Goal: Information Seeking & Learning: Check status

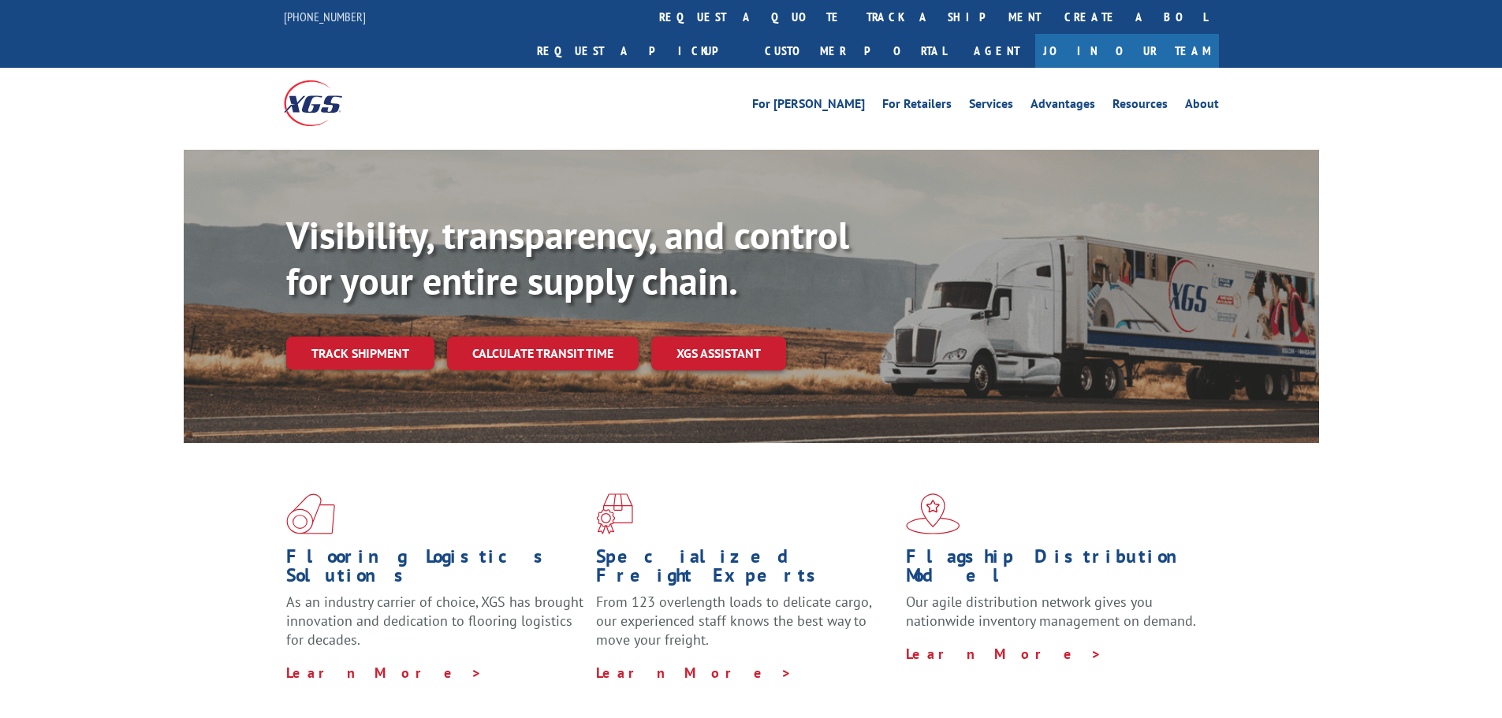
click at [855, 21] on link "track a shipment" at bounding box center [954, 17] width 198 height 34
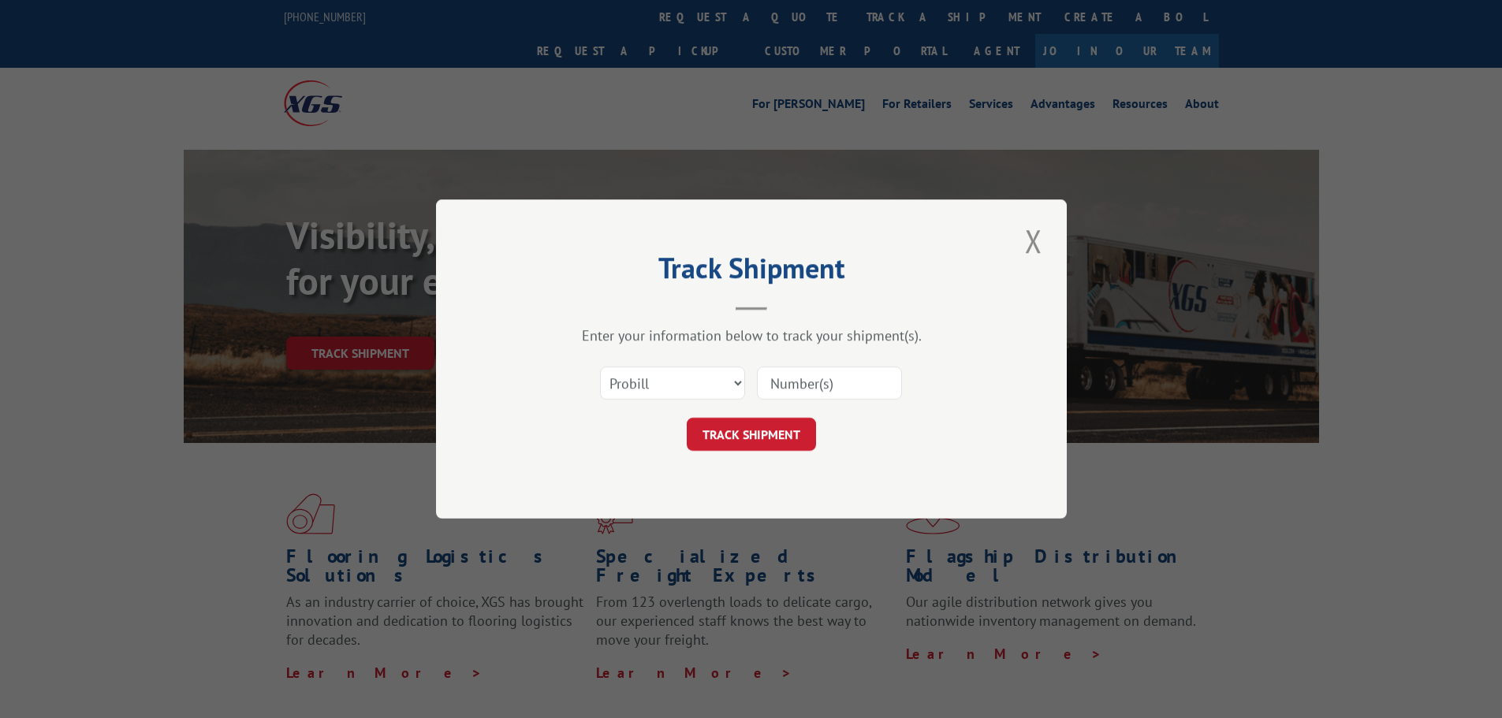
click at [799, 391] on input at bounding box center [829, 383] width 145 height 33
paste input "17386509"
click at [781, 419] on button "TRACK SHIPMENT" at bounding box center [751, 434] width 129 height 33
click at [769, 390] on input "17386509" at bounding box center [829, 383] width 145 height 33
click at [759, 383] on input "17386509" at bounding box center [829, 383] width 145 height 33
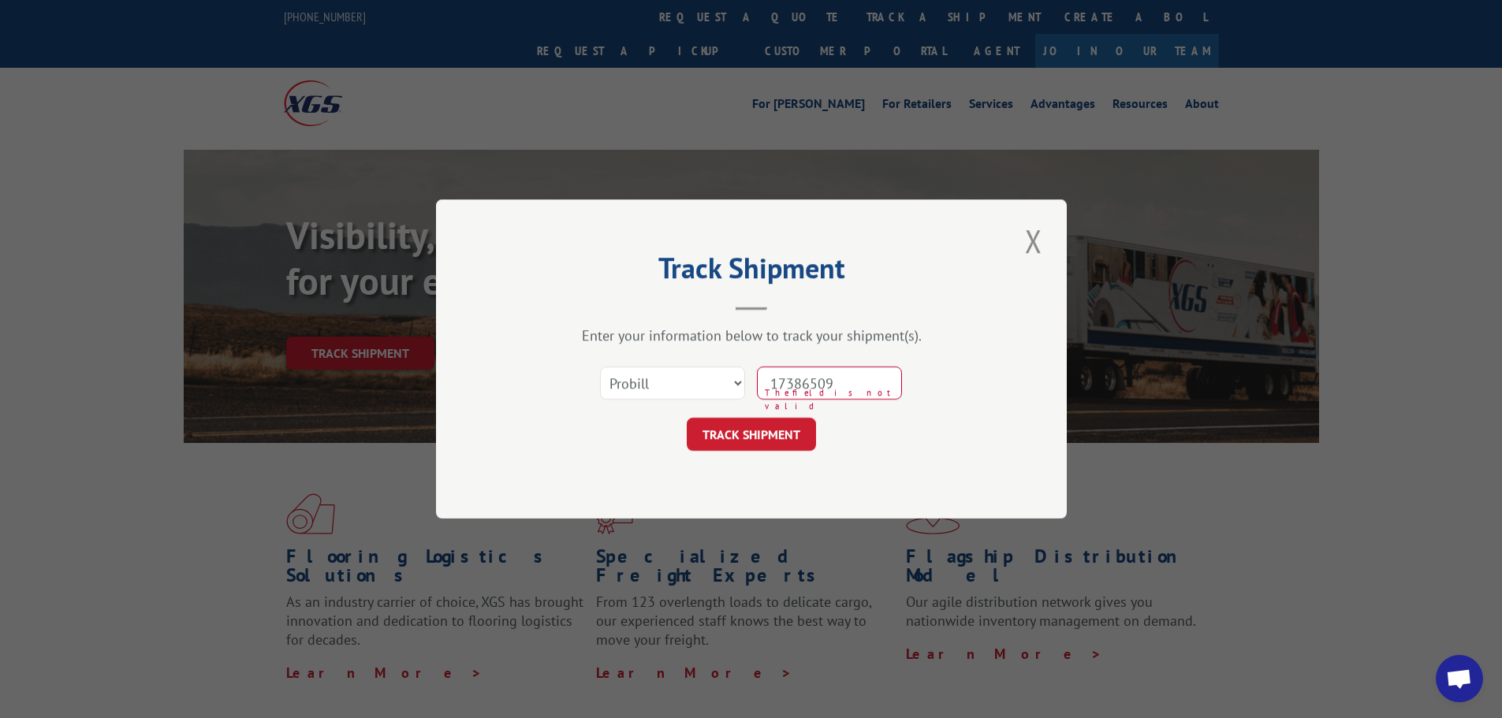
click at [767, 387] on input "17386509" at bounding box center [829, 383] width 145 height 33
click at [761, 389] on input "17386509" at bounding box center [829, 383] width 145 height 33
type input "17386509"
click at [776, 431] on button "TRACK SHIPMENT" at bounding box center [751, 434] width 129 height 33
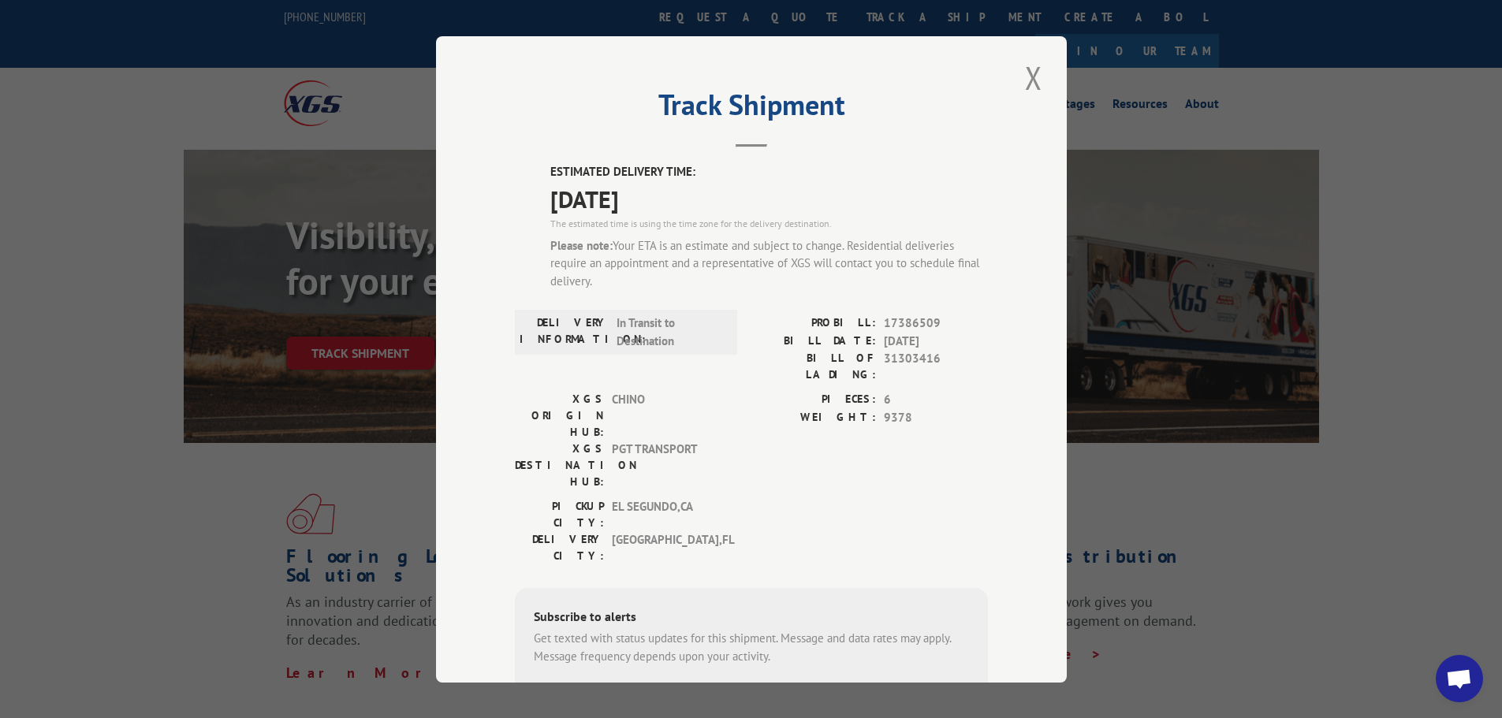
click at [770, 408] on label "WEIGHT:" at bounding box center [813, 417] width 125 height 18
click at [710, 441] on span "PGT TRANSPORT" at bounding box center [665, 466] width 106 height 50
click at [665, 238] on div "Please note: Your ETA is an estimate and subject to change. Residential deliver…" at bounding box center [769, 264] width 438 height 54
click at [715, 224] on div "The estimated time is using the time zone for the delivery destination." at bounding box center [769, 223] width 438 height 14
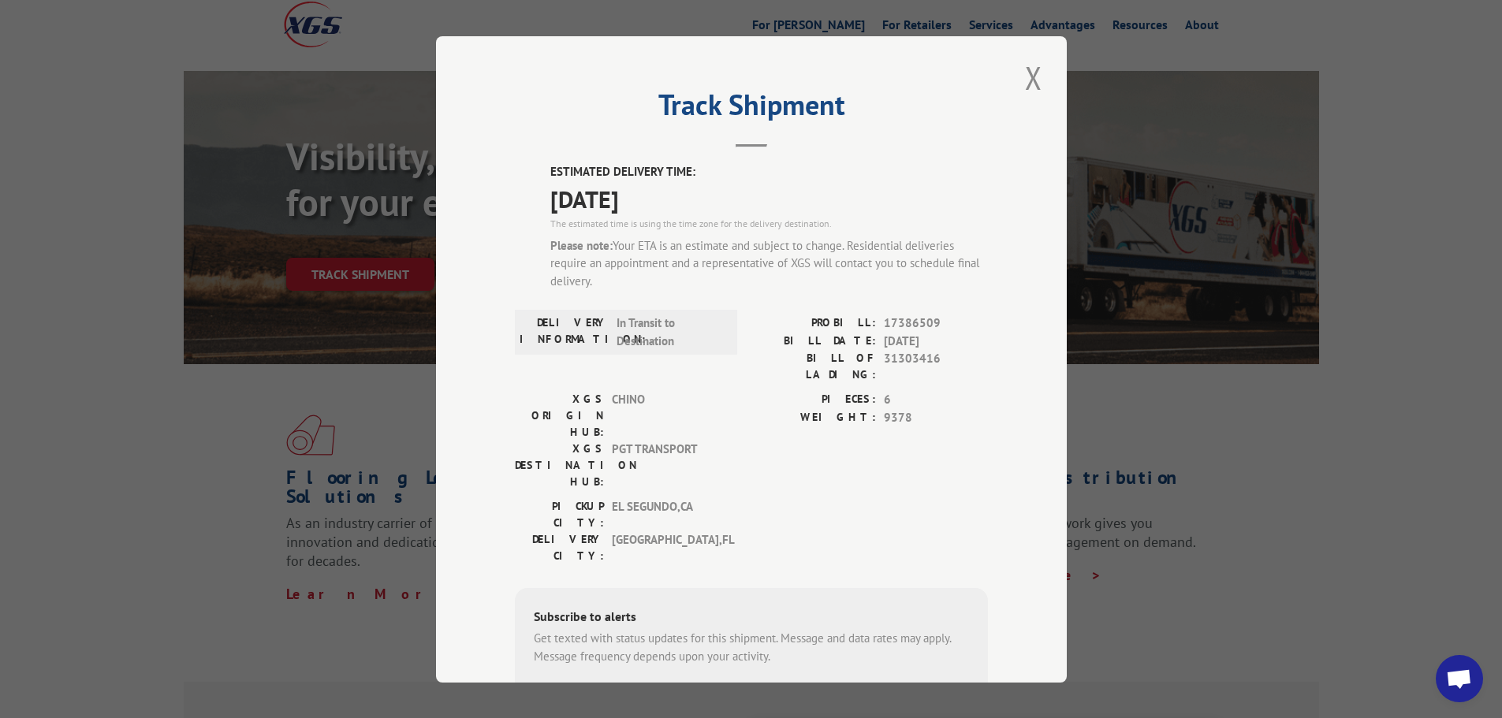
click at [56, 198] on div "Track Shipment ESTIMATED DELIVERY TIME: [DATE] The estimated time is using the …" at bounding box center [751, 359] width 1502 height 718
drag, startPoint x: 1034, startPoint y: 66, endPoint x: 961, endPoint y: 32, distance: 80.1
click at [1034, 66] on button "Close modal" at bounding box center [1033, 77] width 27 height 43
